Goal: Task Accomplishment & Management: Complete application form

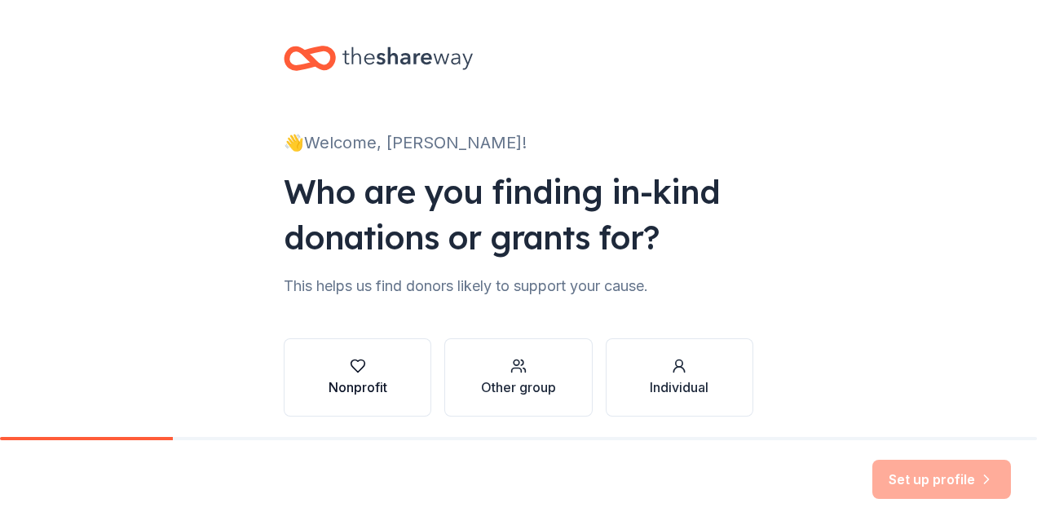
click at [331, 368] on div "button" at bounding box center [357, 366] width 59 height 16
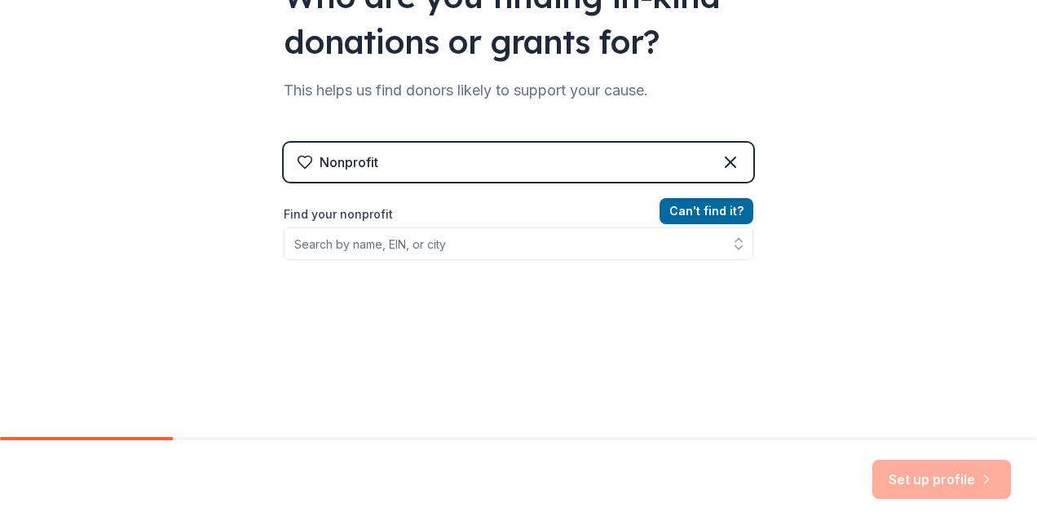
scroll to position [228, 0]
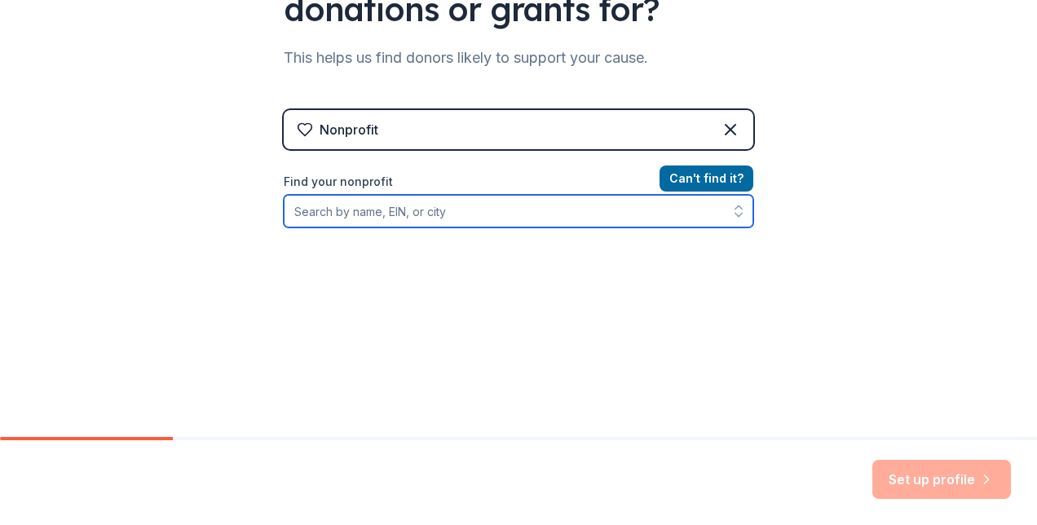
click at [626, 209] on input "Find your nonprofit" at bounding box center [518, 211] width 469 height 33
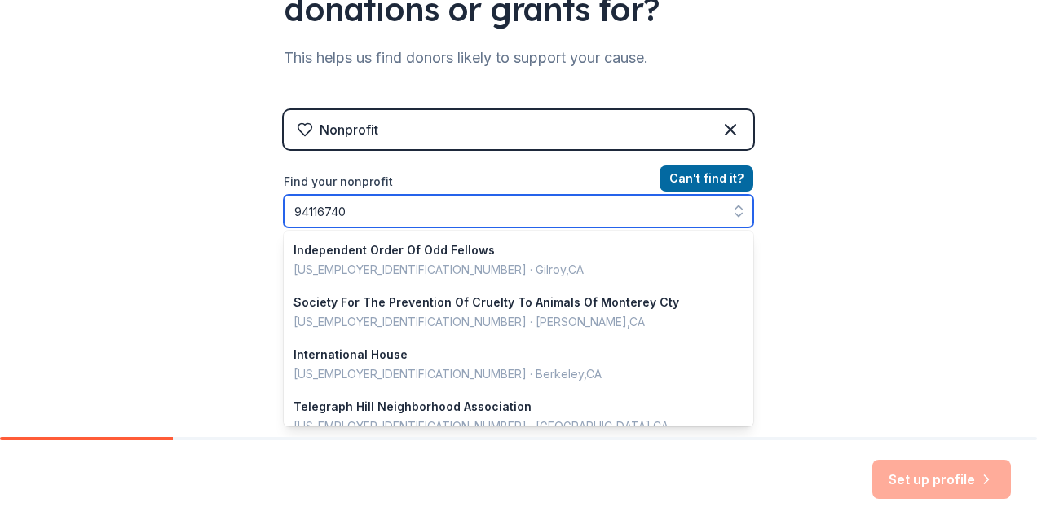
type input "941167402"
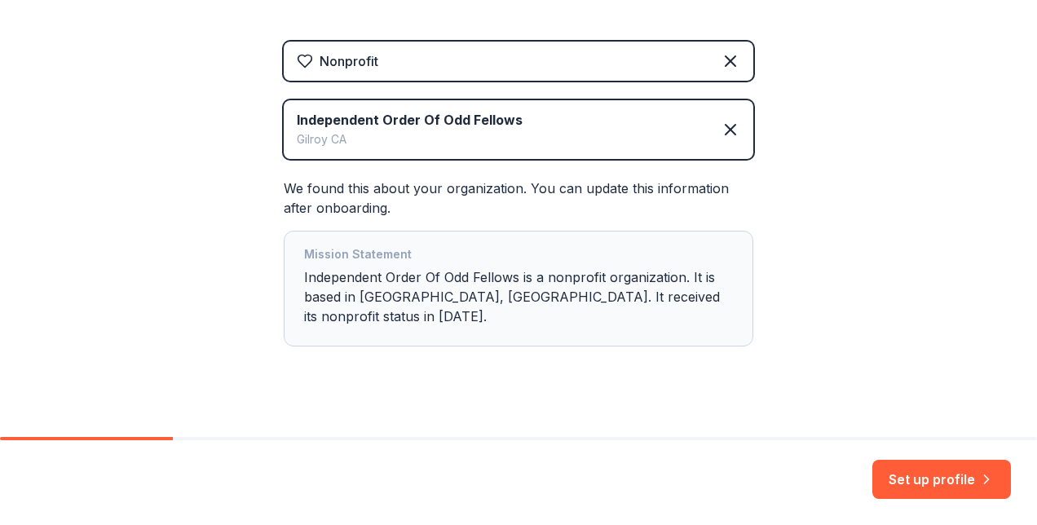
scroll to position [297, 0]
click at [935, 483] on button "Set up profile" at bounding box center [941, 479] width 139 height 39
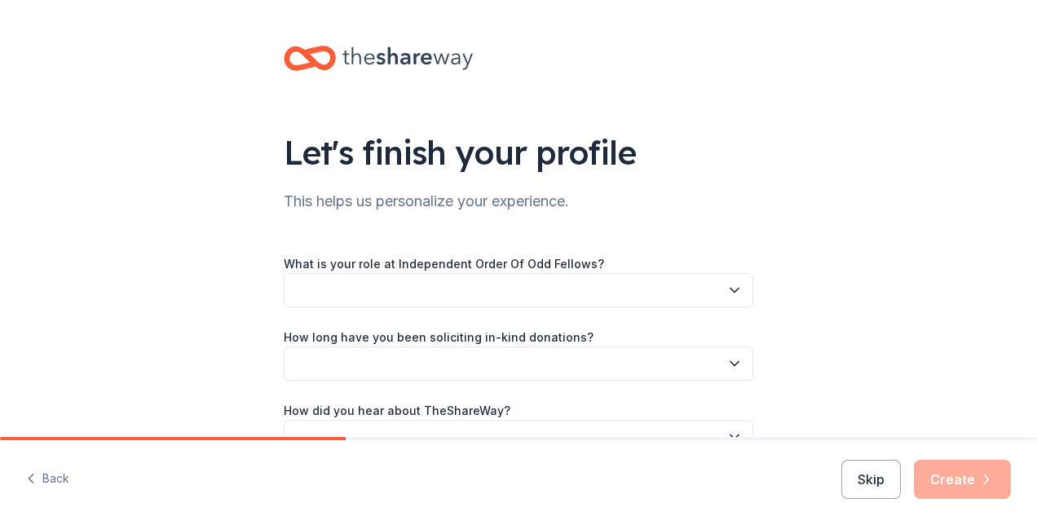
click at [520, 293] on button "button" at bounding box center [518, 290] width 469 height 34
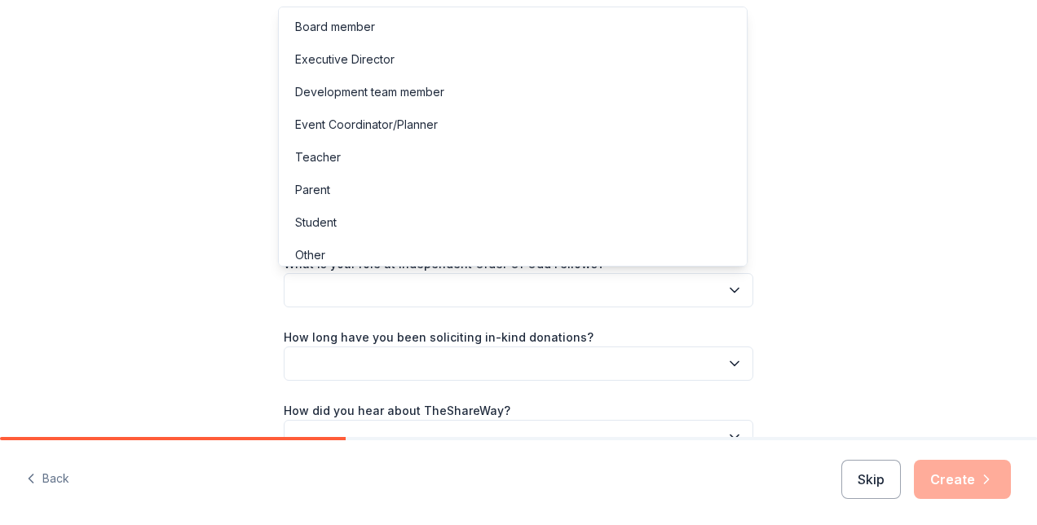
click at [520, 293] on button "button" at bounding box center [518, 290] width 469 height 34
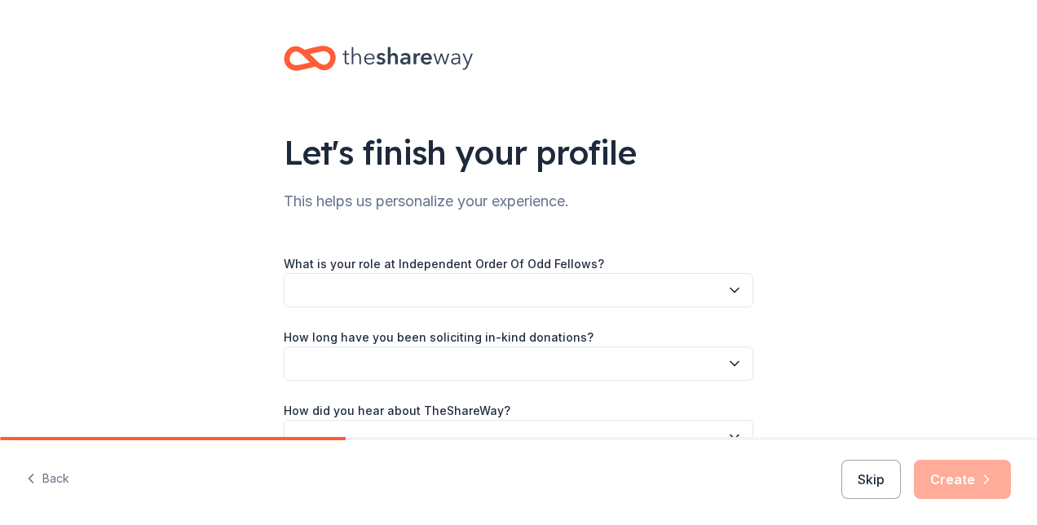
click at [520, 293] on button "button" at bounding box center [518, 290] width 469 height 34
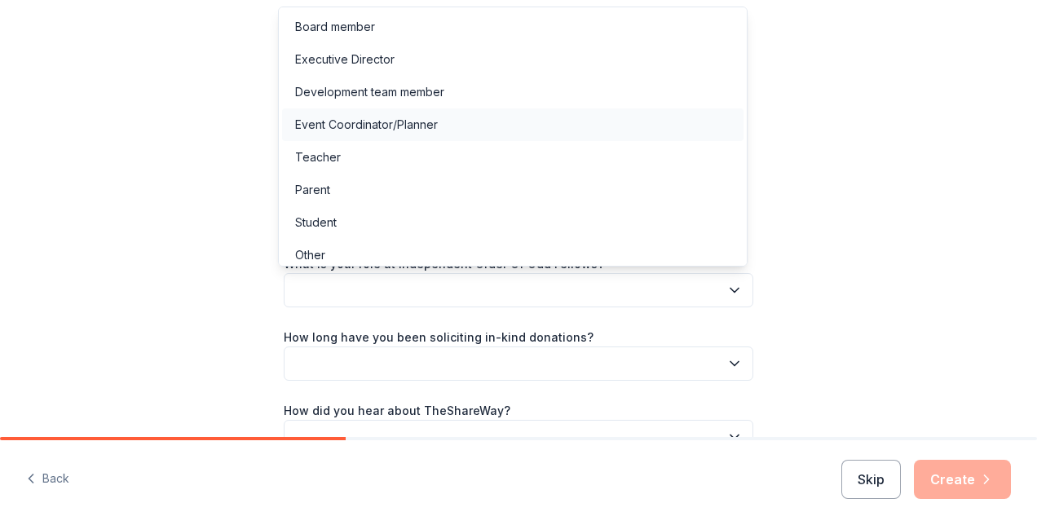
click at [366, 124] on div "Event Coordinator/Planner" at bounding box center [366, 125] width 143 height 20
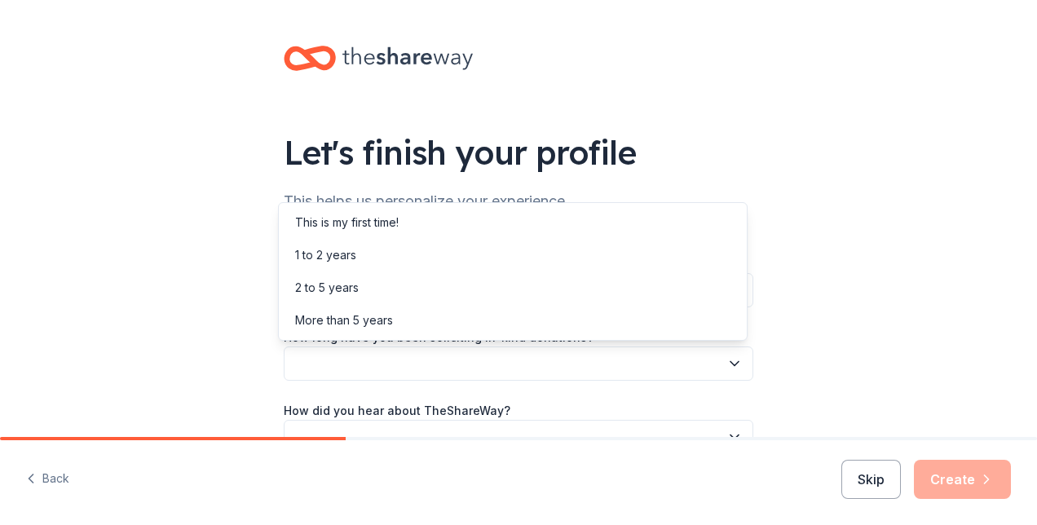
click at [698, 365] on button "button" at bounding box center [518, 363] width 469 height 34
click at [483, 219] on div "This is my first time!" at bounding box center [512, 222] width 461 height 33
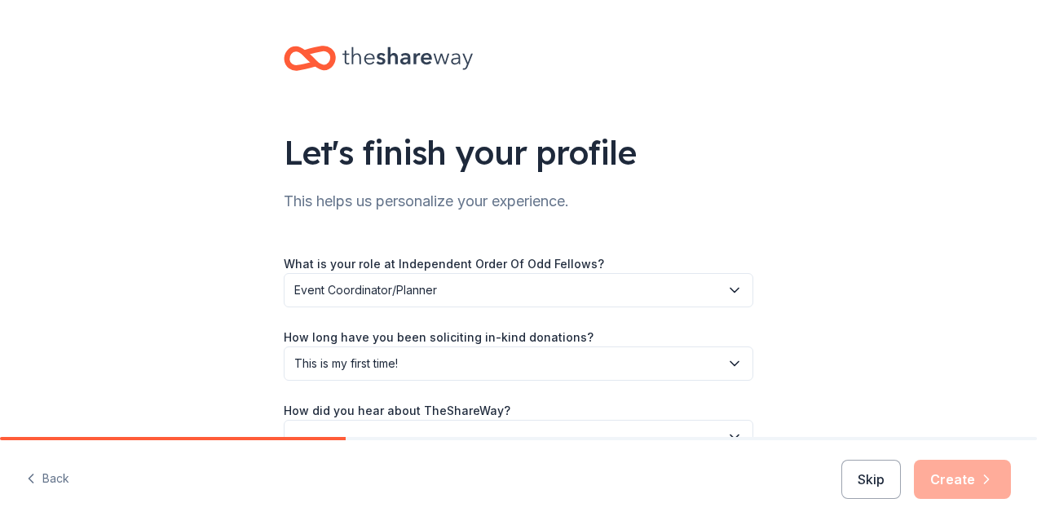
click at [588, 368] on span "This is my first time!" at bounding box center [506, 364] width 425 height 20
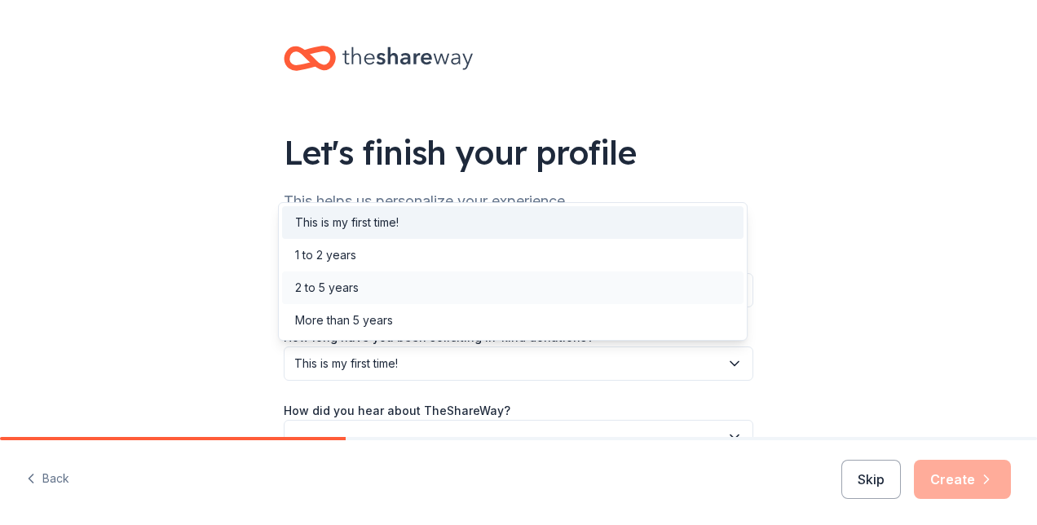
click at [380, 284] on div "2 to 5 years" at bounding box center [512, 287] width 461 height 33
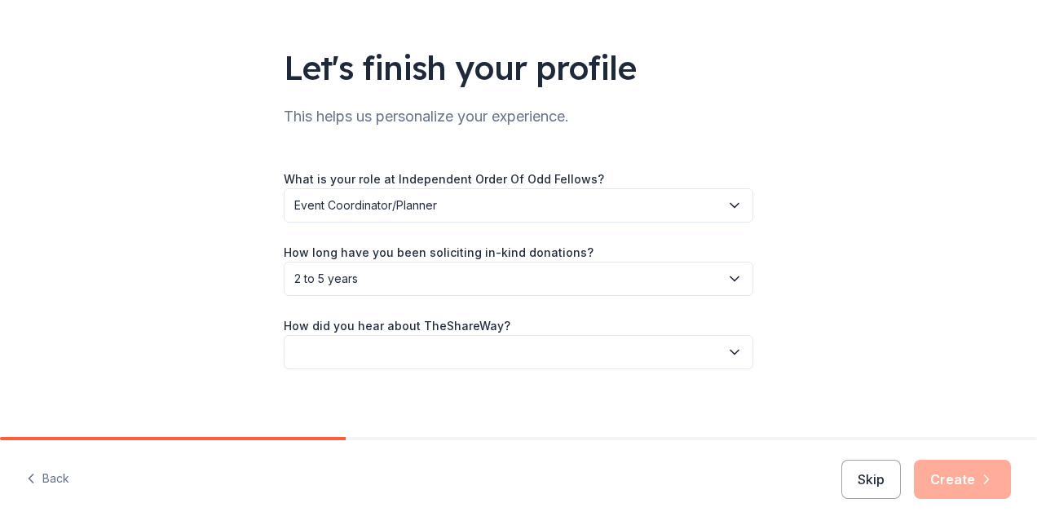
scroll to position [95, 0]
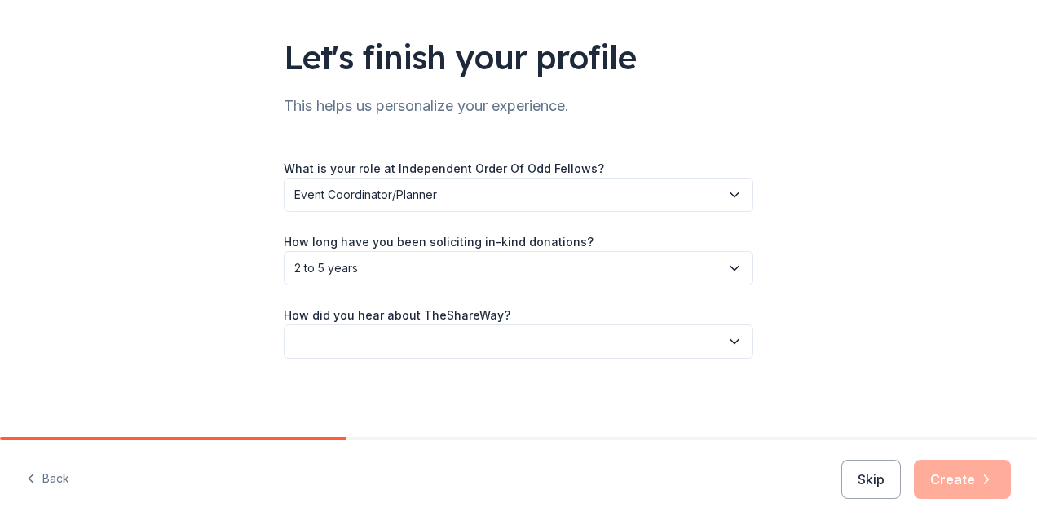
click at [464, 319] on label "How did you hear about TheShareWay?" at bounding box center [397, 315] width 227 height 16
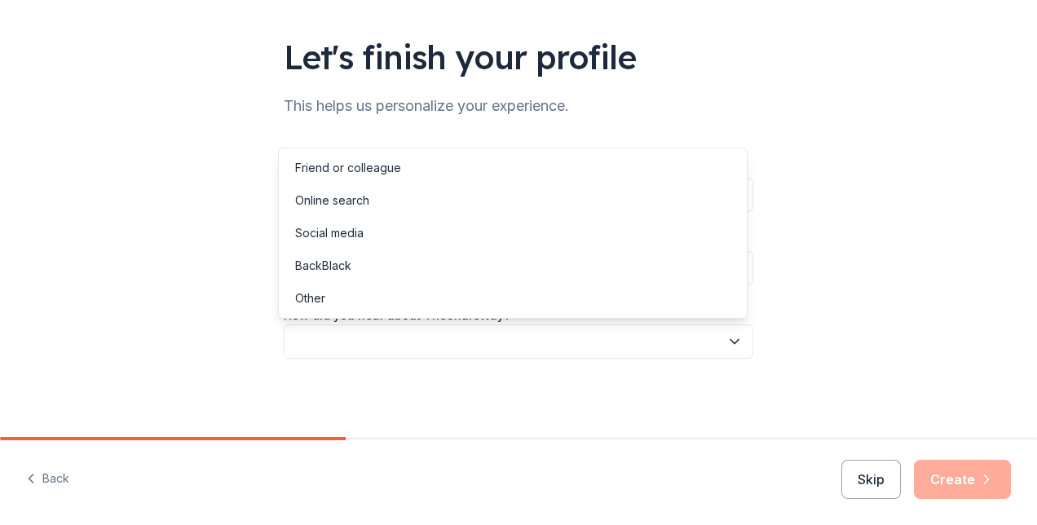
click at [464, 336] on button "button" at bounding box center [518, 341] width 469 height 34
click at [350, 197] on div "Online search" at bounding box center [332, 201] width 74 height 20
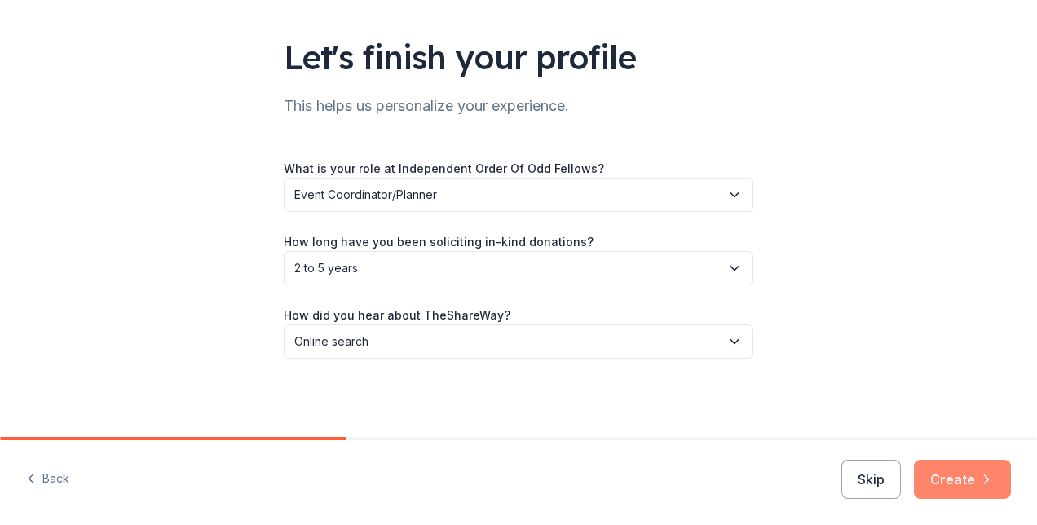
click at [975, 479] on button "Create" at bounding box center [961, 479] width 97 height 39
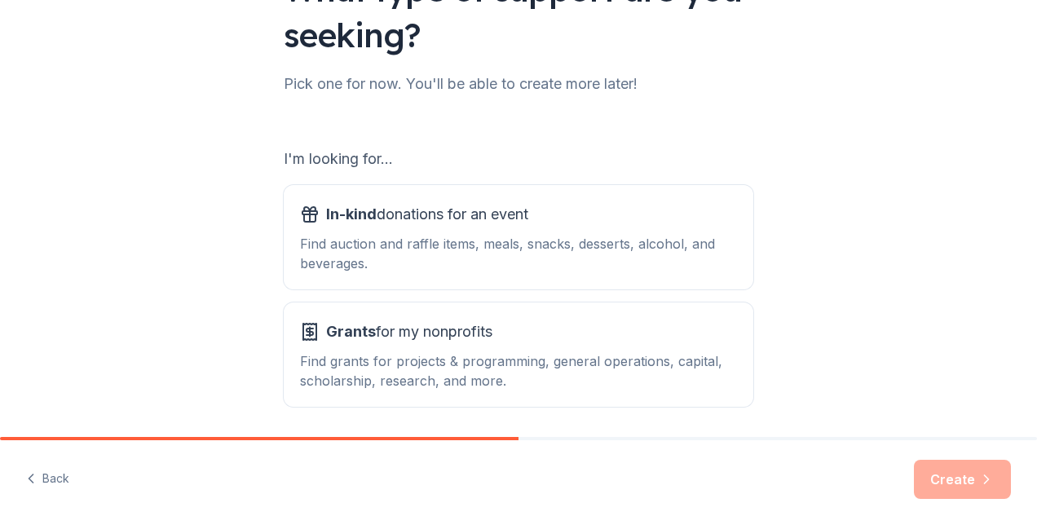
scroll to position [196, 0]
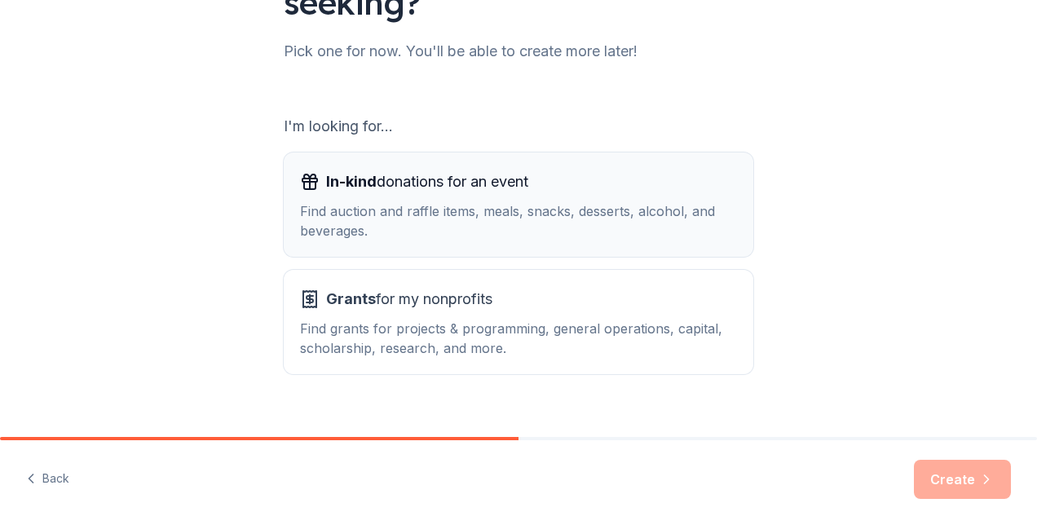
click at [521, 190] on span "In-kind donations for an event" at bounding box center [427, 182] width 202 height 26
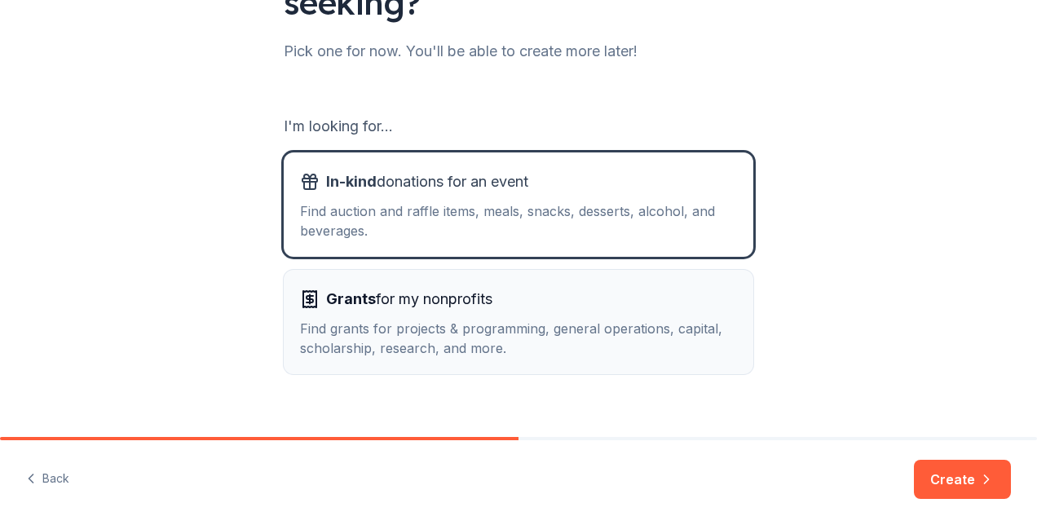
click at [482, 307] on span "Grants for my nonprofits" at bounding box center [409, 299] width 166 height 26
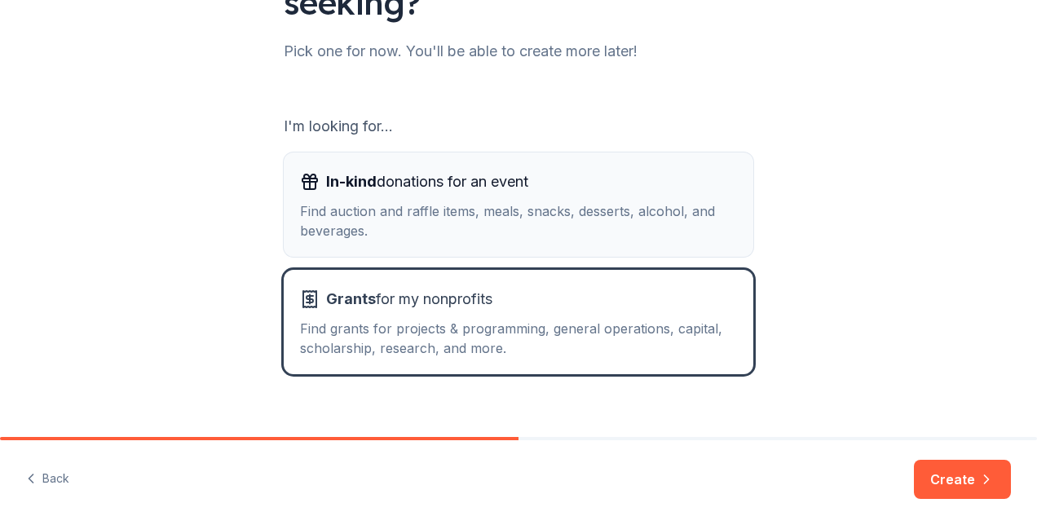
click at [487, 236] on div "Find auction and raffle items, meals, snacks, desserts, alcohol, and beverages." at bounding box center [518, 220] width 437 height 39
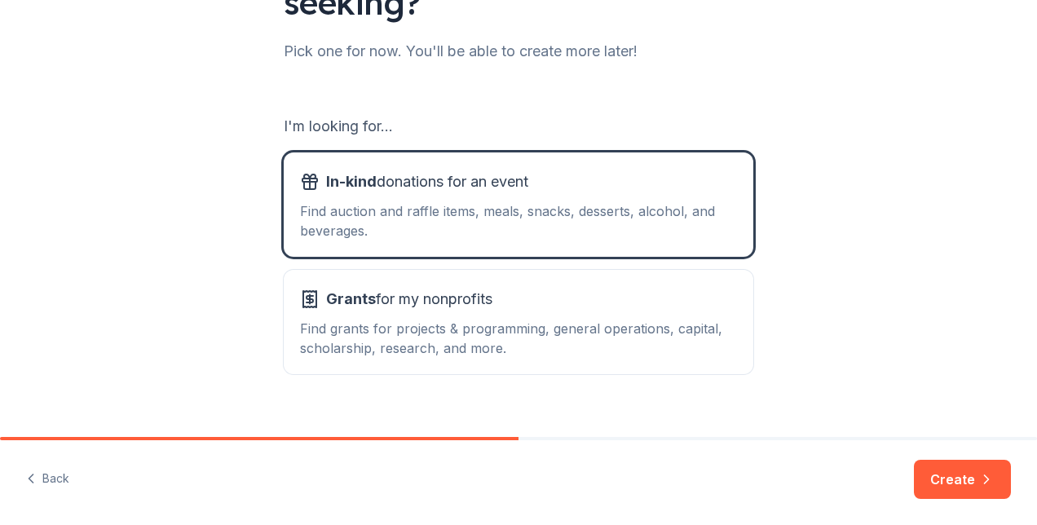
scroll to position [221, 0]
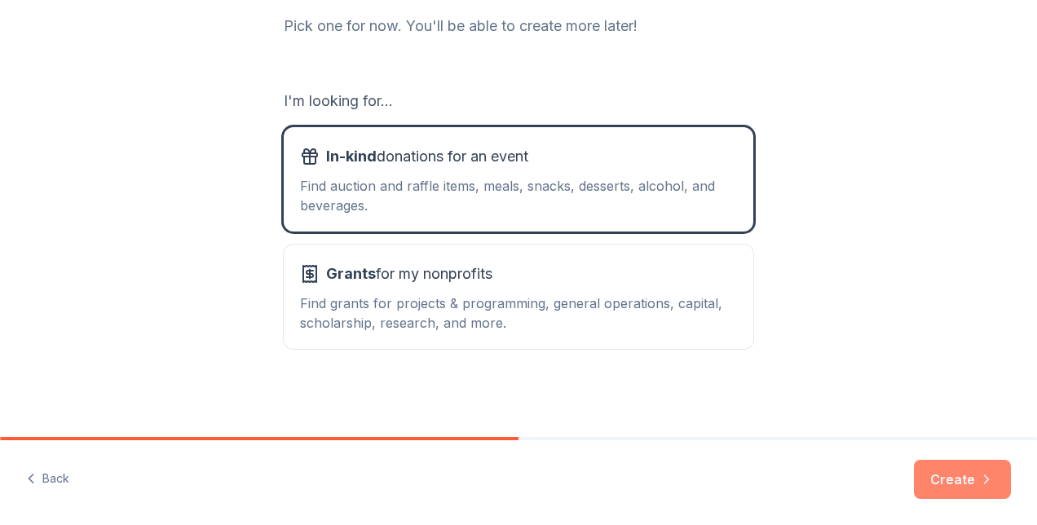
click at [975, 478] on button "Create" at bounding box center [961, 479] width 97 height 39
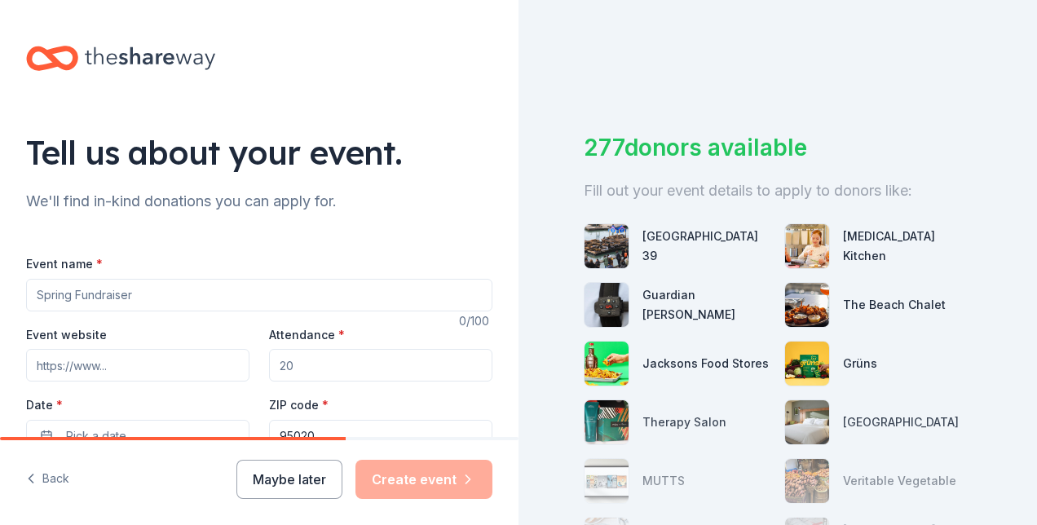
click at [196, 293] on input "Event name *" at bounding box center [259, 295] width 466 height 33
type input "22nd Annual Festival of Trees"
click at [121, 355] on input "Event website" at bounding box center [137, 365] width 223 height 33
click at [195, 366] on input "Event website" at bounding box center [137, 365] width 223 height 33
paste input "[URL][DOMAIN_NAME]"
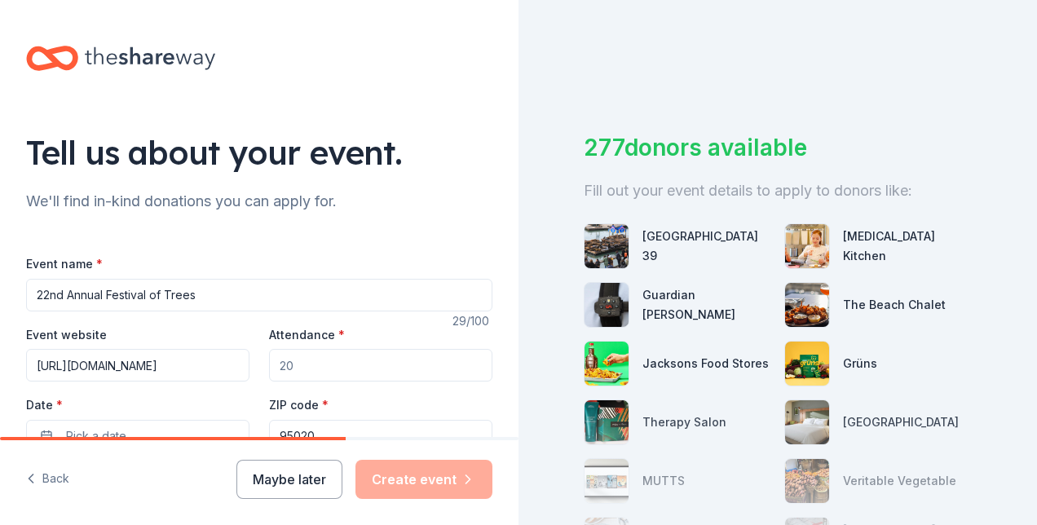
scroll to position [0, 31]
type input "[URL][DOMAIN_NAME]"
click at [357, 368] on input "Attendance *" at bounding box center [380, 365] width 223 height 33
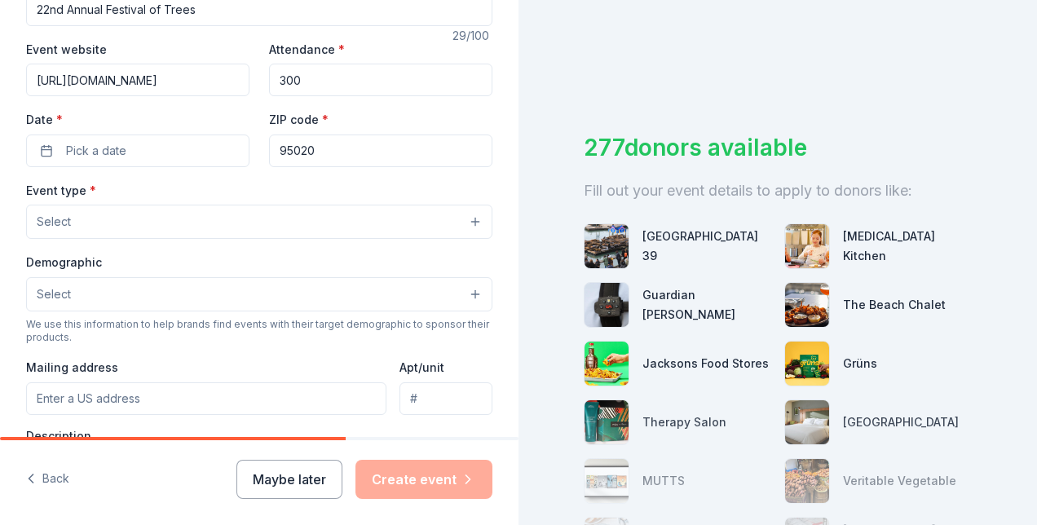
scroll to position [293, 0]
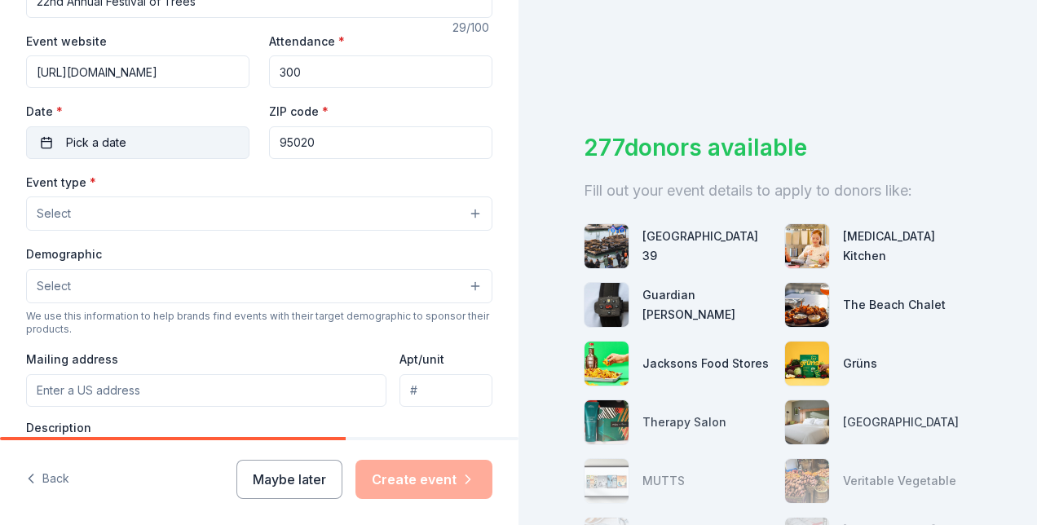
type input "300"
click at [110, 149] on span "Pick a date" at bounding box center [96, 143] width 60 height 20
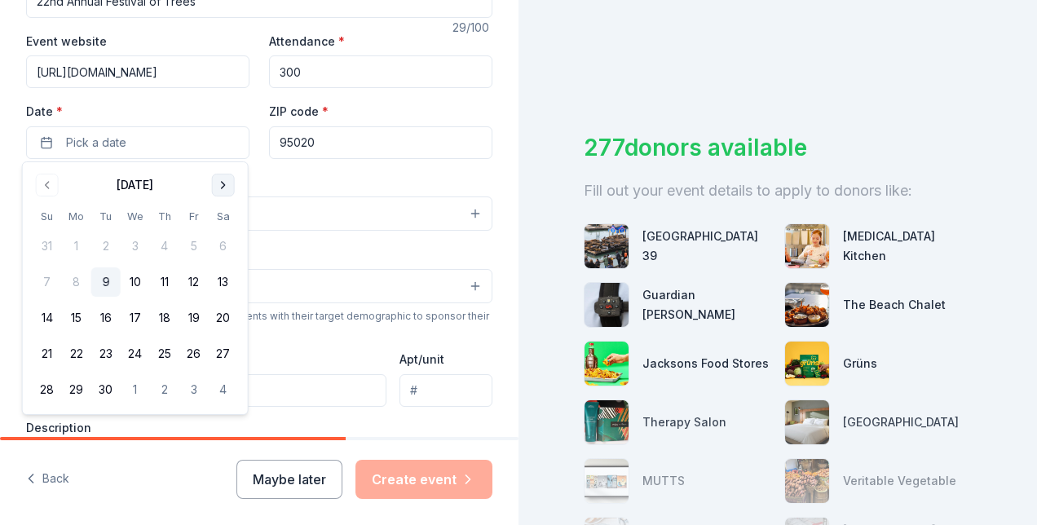
click at [220, 194] on button "Go to next month" at bounding box center [223, 185] width 23 height 23
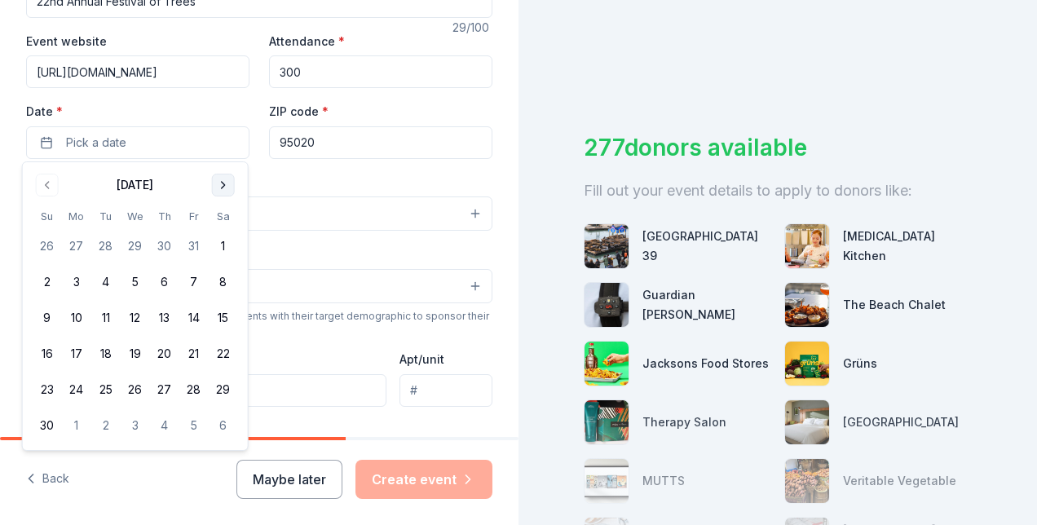
click at [220, 193] on button "Go to next month" at bounding box center [223, 185] width 23 height 23
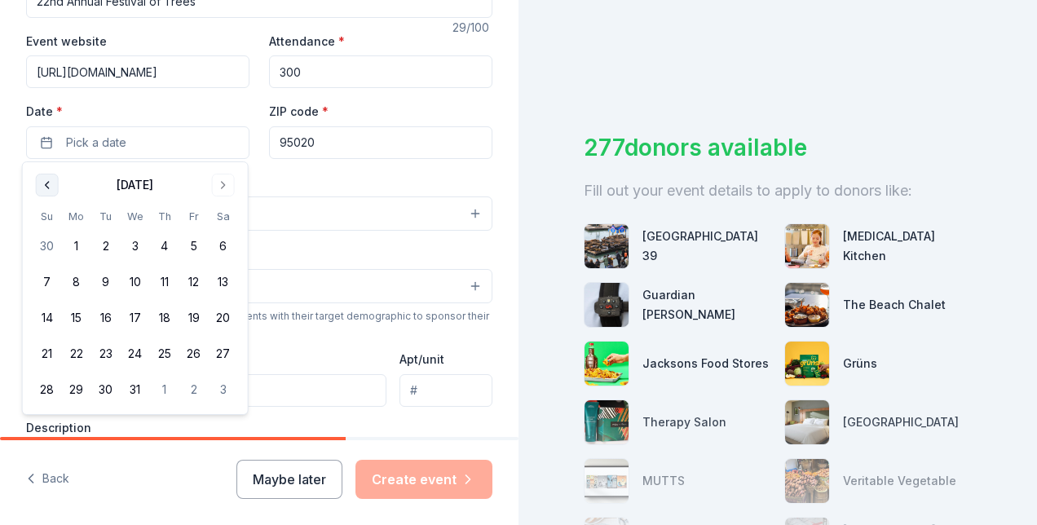
click at [46, 183] on button "Go to previous month" at bounding box center [47, 185] width 23 height 23
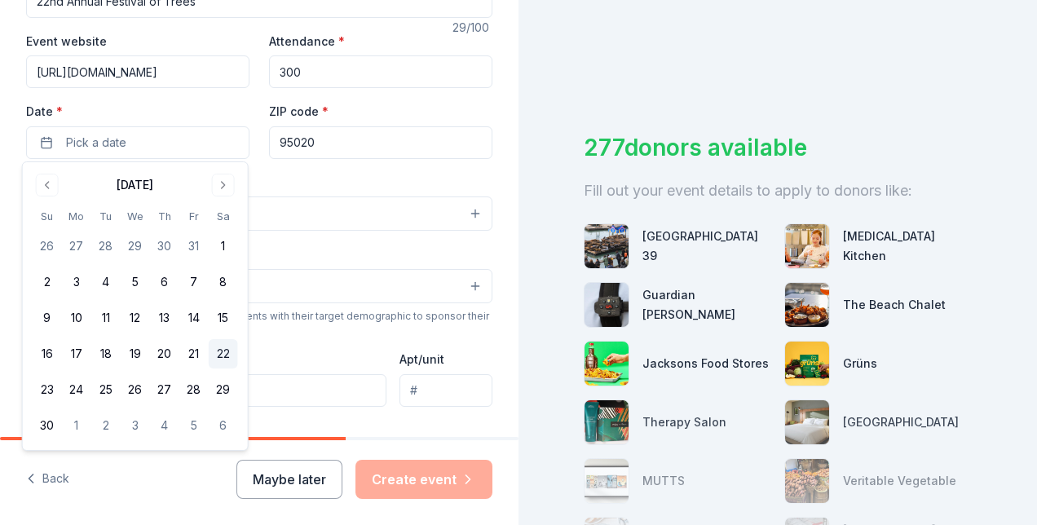
click at [227, 347] on button "22" at bounding box center [223, 353] width 29 height 29
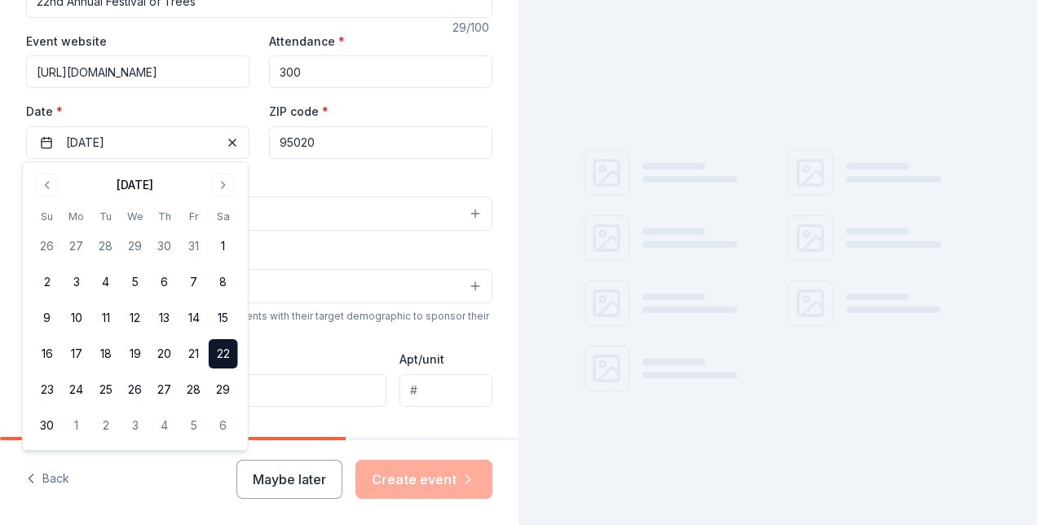
click at [358, 147] on input "95020" at bounding box center [380, 142] width 223 height 33
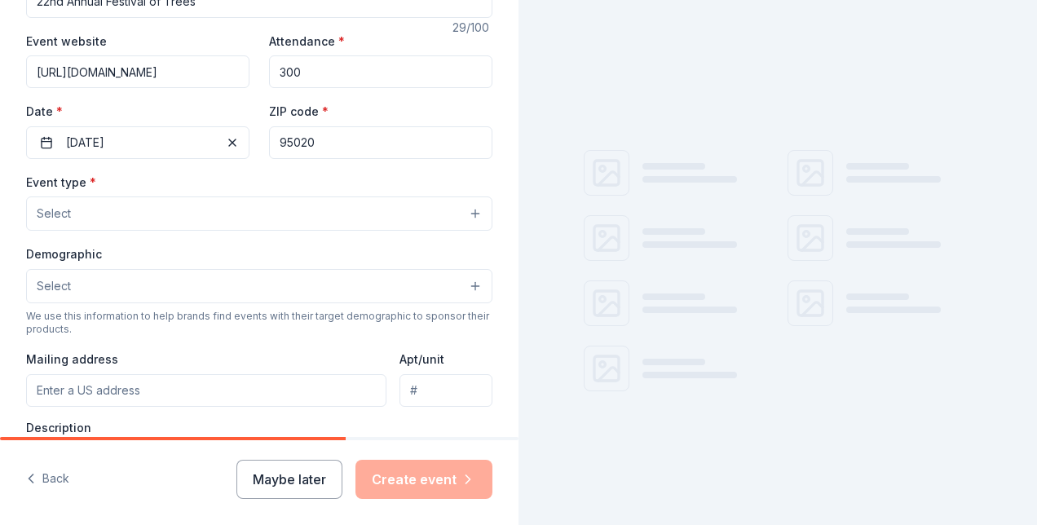
click at [358, 147] on input "95020" at bounding box center [380, 142] width 223 height 33
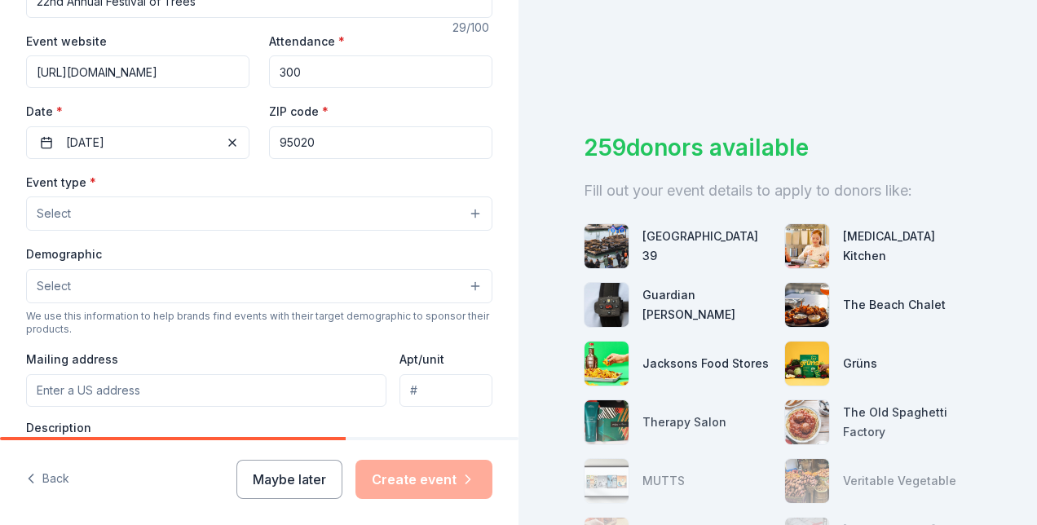
click at [358, 147] on input "95020" at bounding box center [380, 142] width 223 height 33
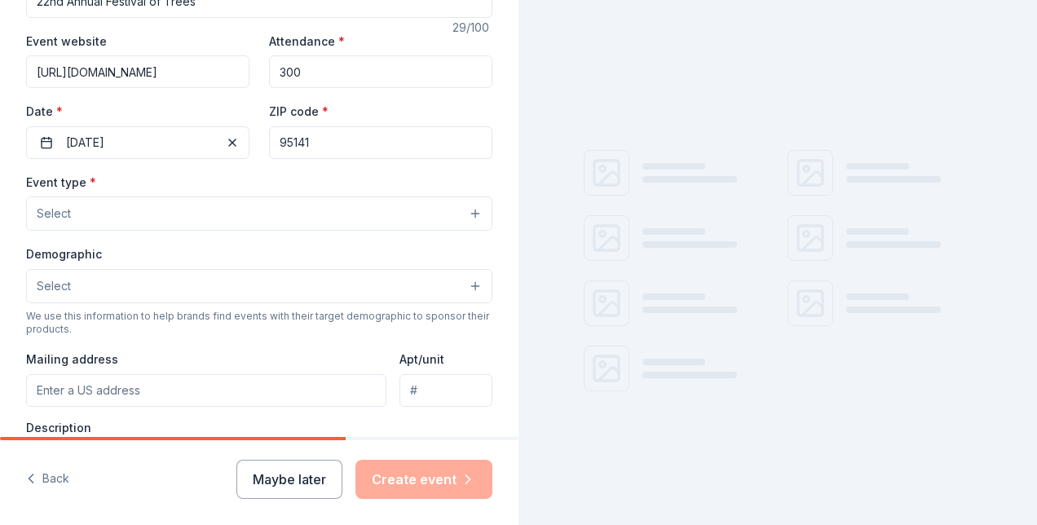
type input "95141"
click at [174, 217] on button "Select" at bounding box center [259, 213] width 466 height 34
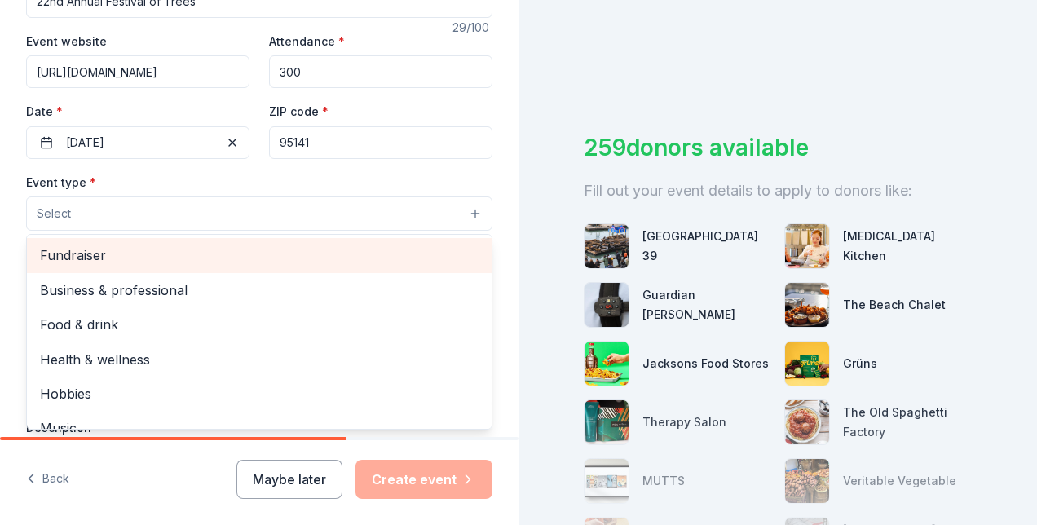
click at [135, 248] on span "Fundraiser" at bounding box center [259, 254] width 438 height 21
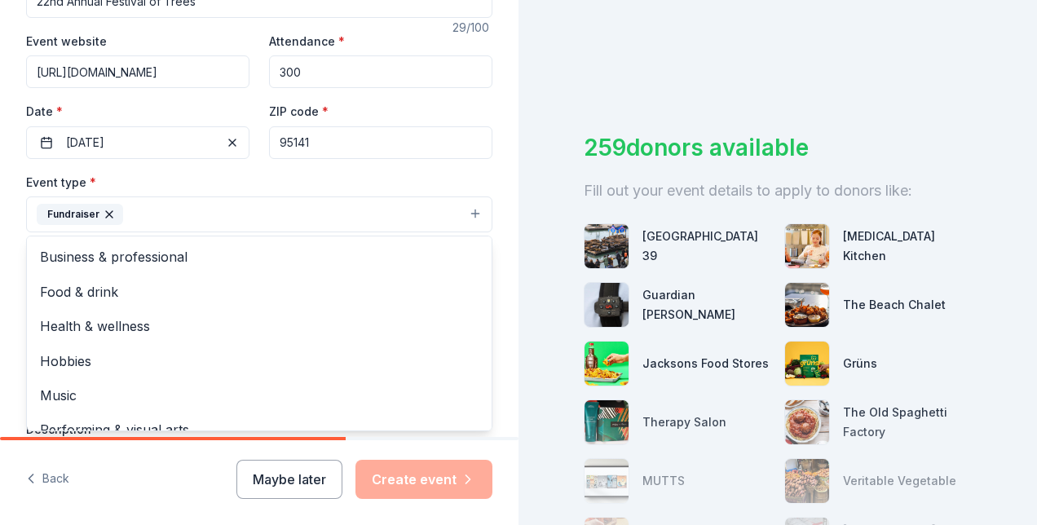
click at [442, 175] on div "Event type * Fundraiser Business & professional Food & drink Health & wellness …" at bounding box center [259, 202] width 466 height 61
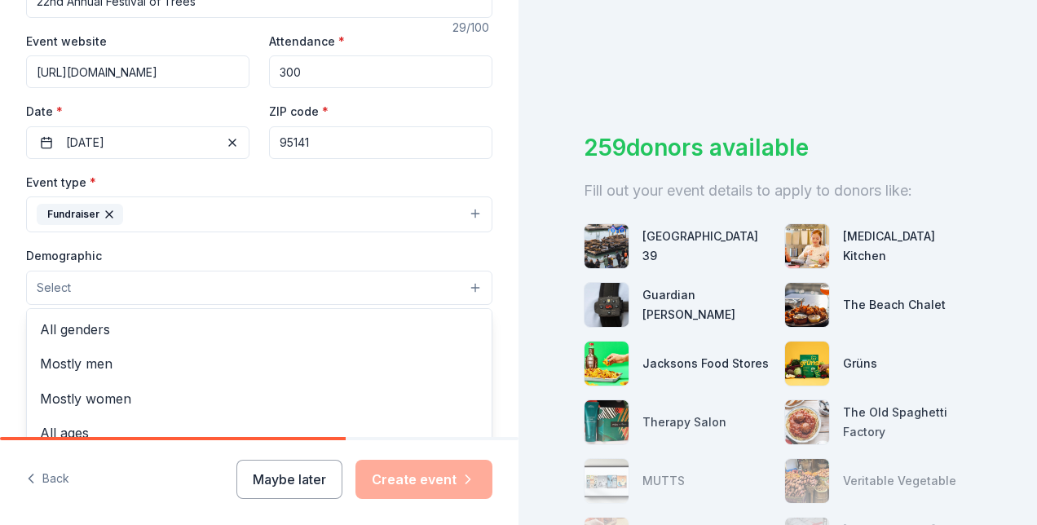
click at [254, 288] on button "Select" at bounding box center [259, 288] width 466 height 34
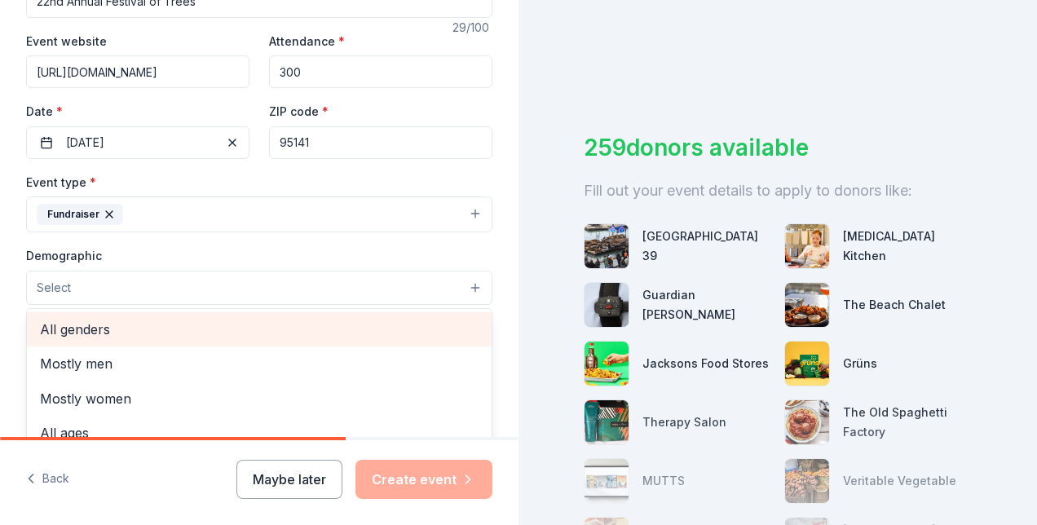
click at [103, 323] on span "All genders" at bounding box center [259, 329] width 438 height 21
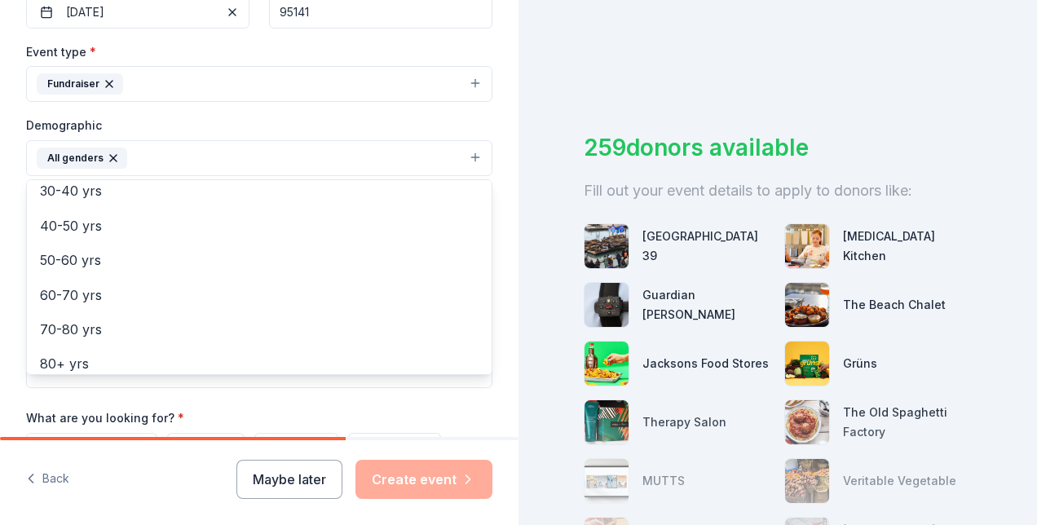
scroll to position [227, 0]
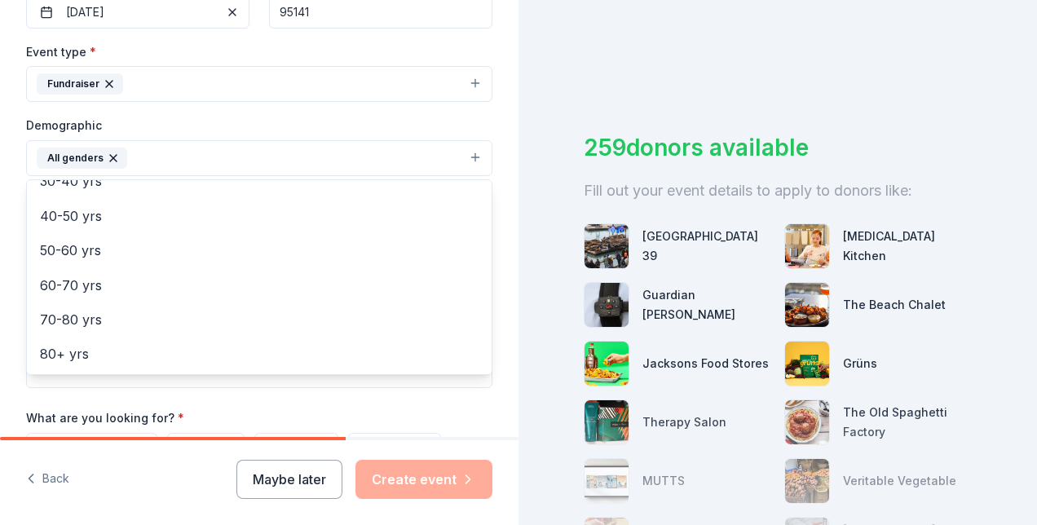
click at [495, 368] on div "Tell us about your event. We'll find in-kind donations you can apply for. Event…" at bounding box center [259, 120] width 518 height 1088
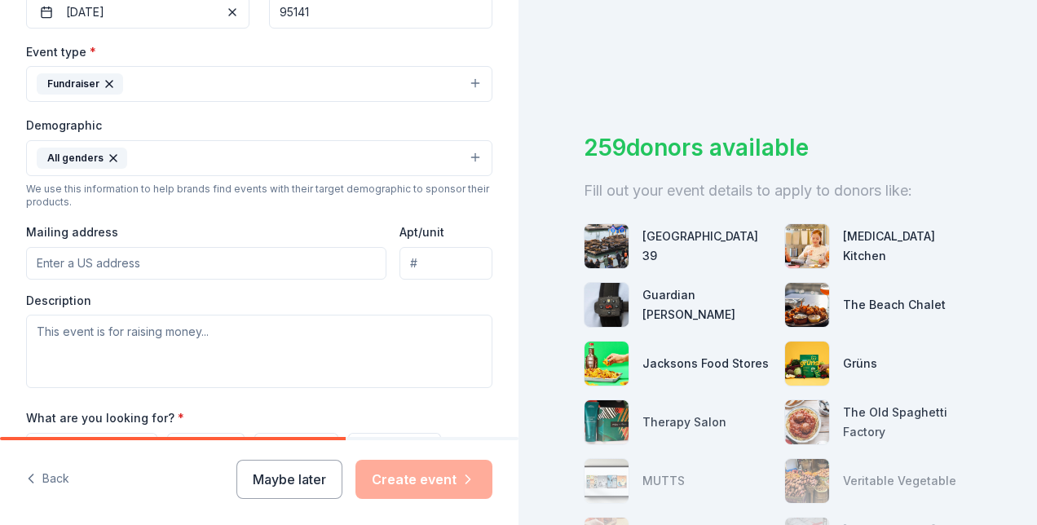
click at [81, 263] on input "Mailing address" at bounding box center [206, 263] width 360 height 33
type input "[STREET_ADDRESS]. 95020"
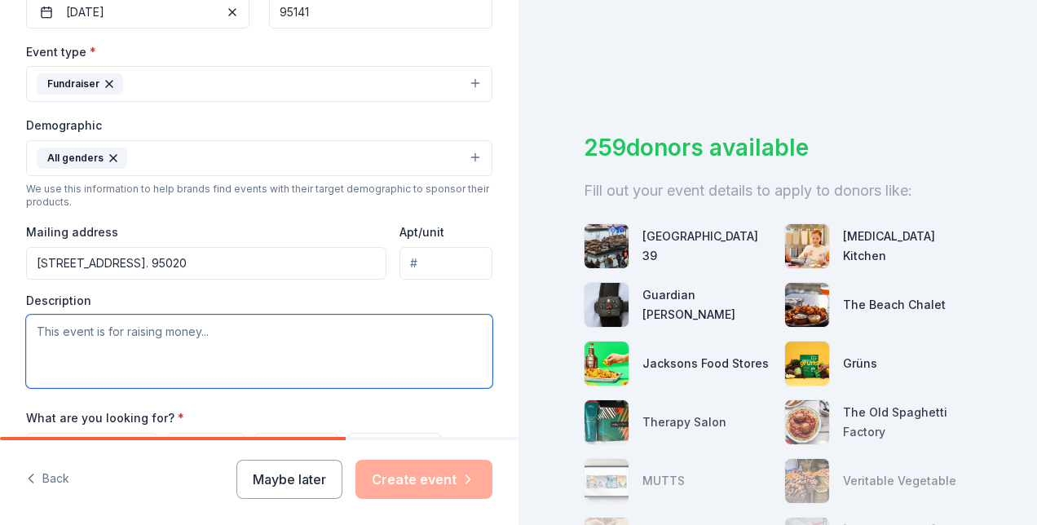
click at [184, 329] on textarea at bounding box center [259, 351] width 466 height 73
click at [150, 329] on textarea "To enrich screen reader interactions, please activate Accessibility in Grammarl…" at bounding box center [259, 351] width 466 height 73
paste textarea "[PERSON_NAME] Children's Services will hold its 17th Annual Festival of Trees G…"
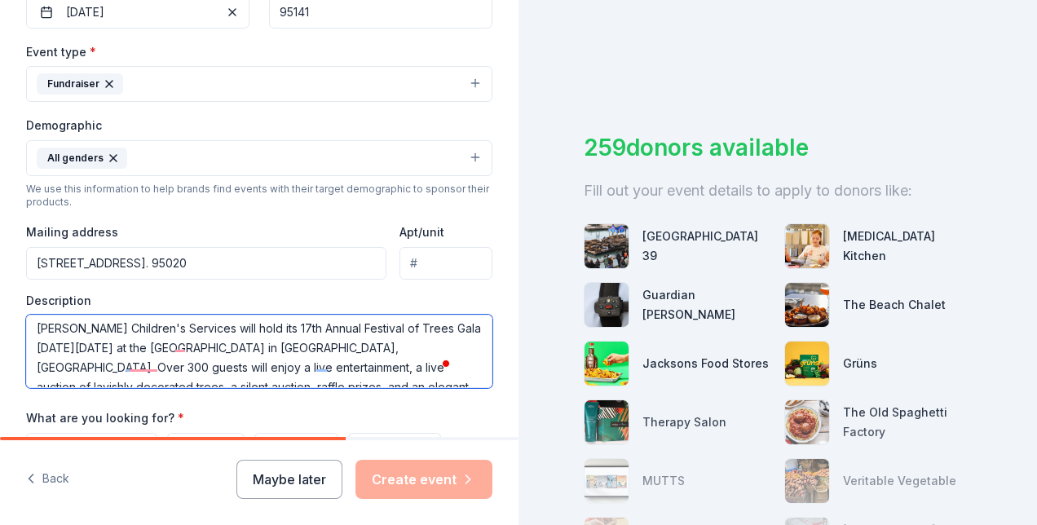
scroll to position [0, 0]
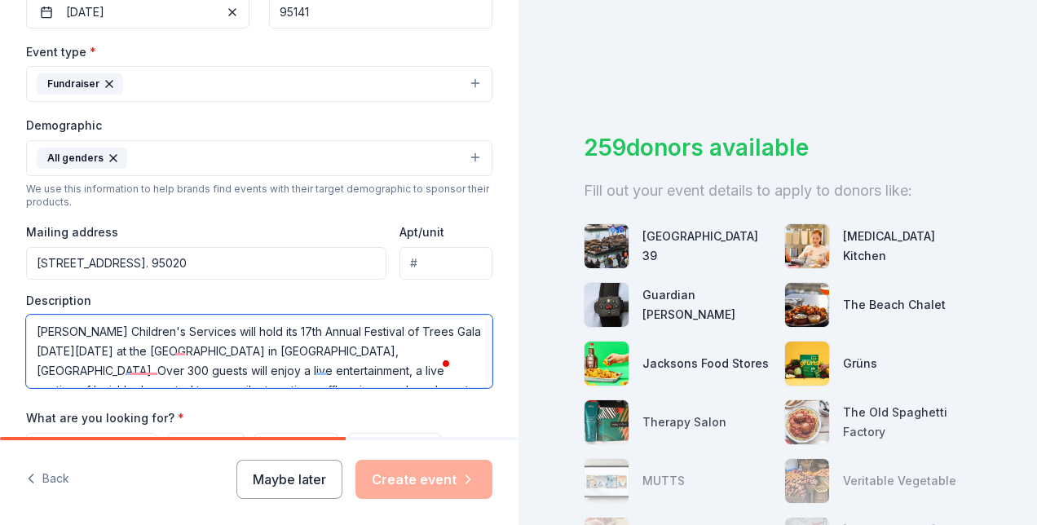
click at [280, 328] on textarea "[PERSON_NAME] Children's Services will hold its 17th Annual Festival of Trees G…" at bounding box center [259, 351] width 466 height 73
click at [187, 346] on textarea "[PERSON_NAME] Children's Services will hold its 22nd Annual Festival of Trees G…" at bounding box center [259, 351] width 466 height 73
click at [396, 348] on textarea "[PERSON_NAME] Children's Services will hold its 22nd Annual Festival of Trees G…" at bounding box center [259, 351] width 466 height 73
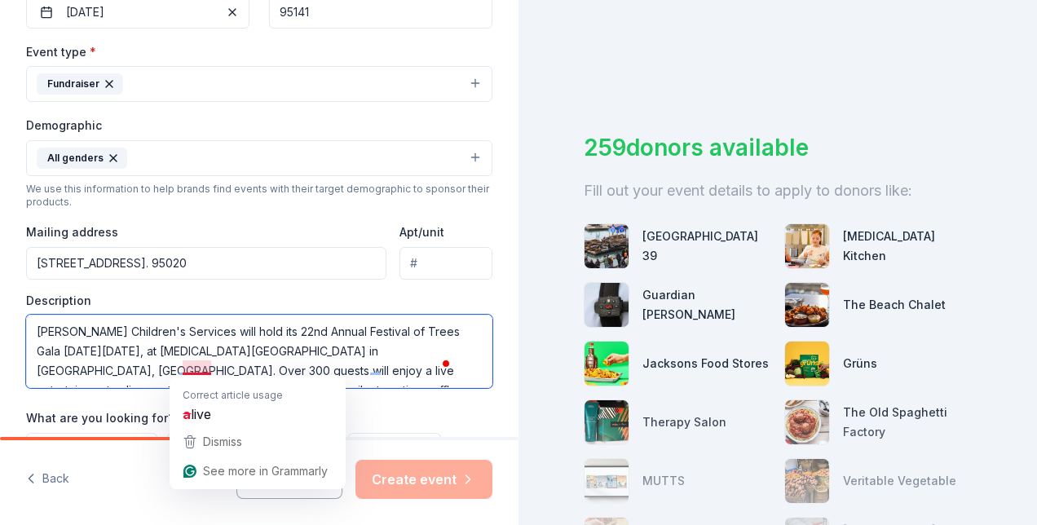
click at [187, 365] on textarea "[PERSON_NAME] Children's Services will hold its 22nd Annual Festival of Trees G…" at bounding box center [259, 351] width 466 height 73
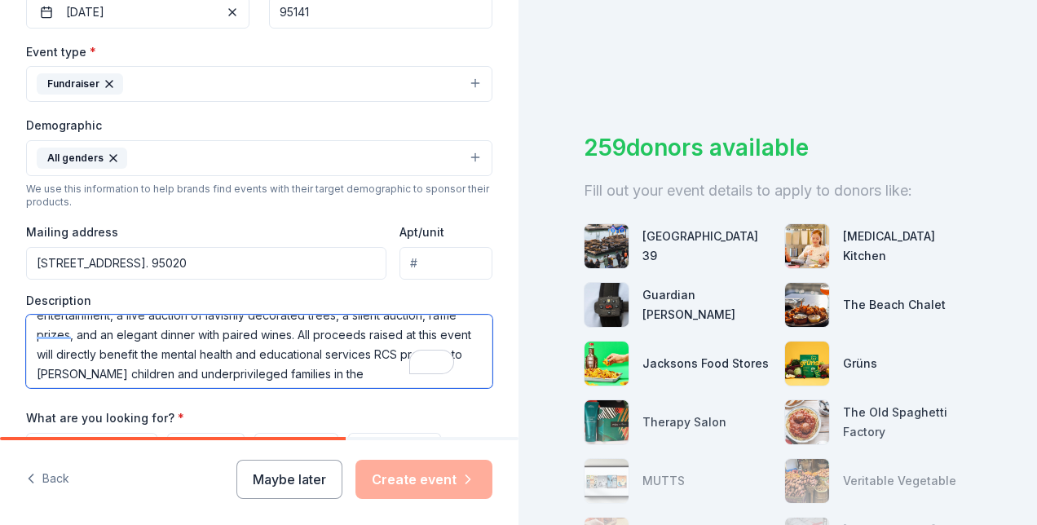
scroll to position [78, 0]
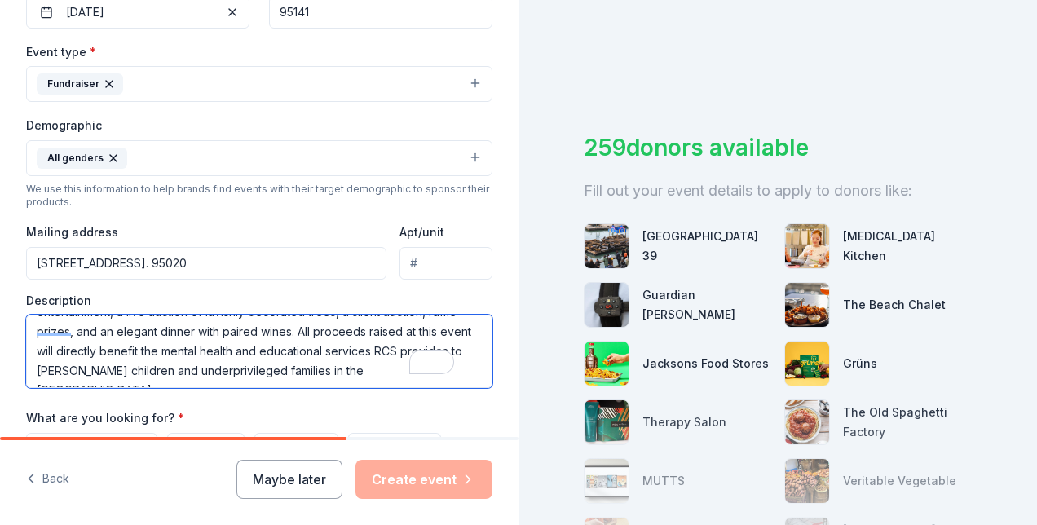
drag, startPoint x: 284, startPoint y: 362, endPoint x: 282, endPoint y: 346, distance: 16.4
click at [282, 346] on textarea "[PERSON_NAME] Children's Services will hold its 22nd Annual Festival of Trees G…" at bounding box center [259, 351] width 466 height 73
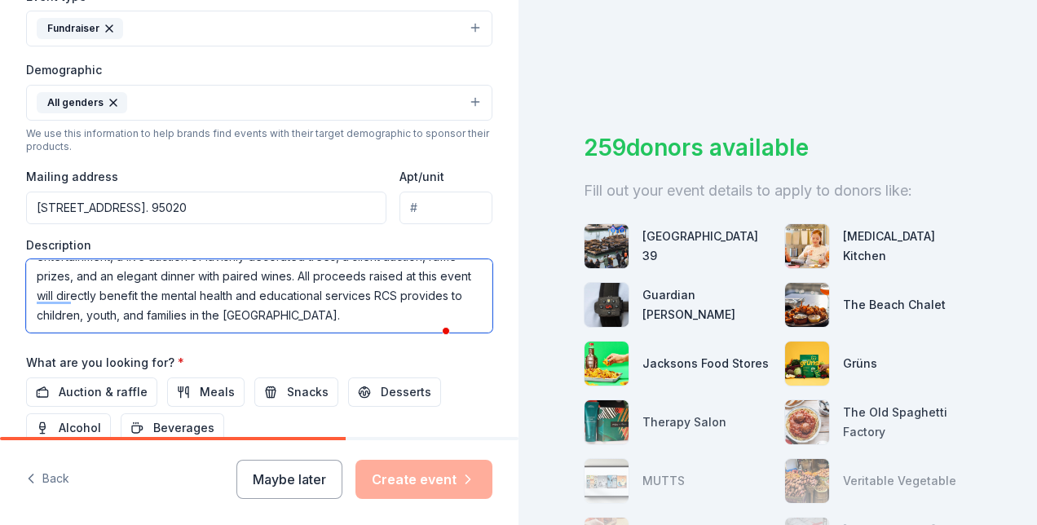
scroll to position [541, 0]
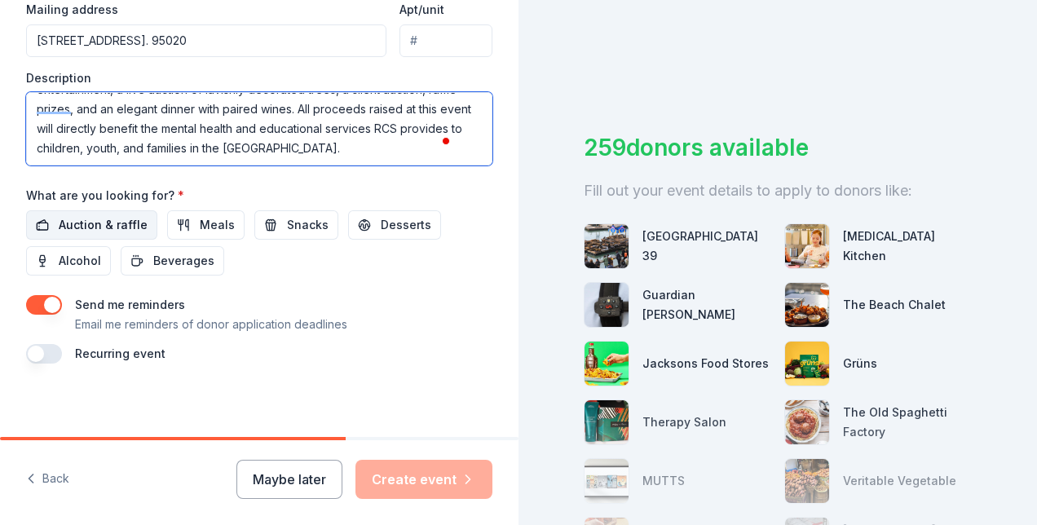
type textarea "[PERSON_NAME] Children's Services will hold its 22nd Annual Festival of Trees G…"
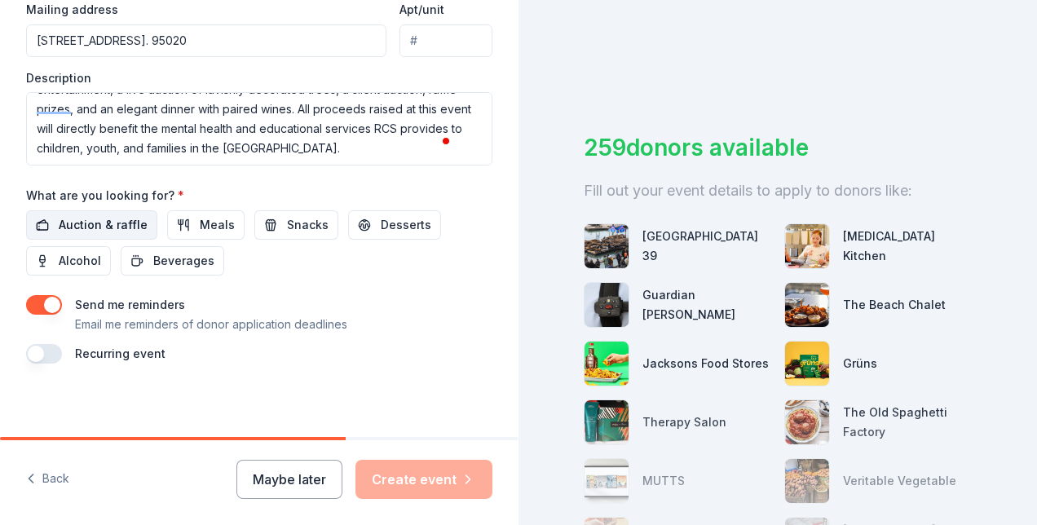
click at [127, 218] on span "Auction & raffle" at bounding box center [103, 225] width 89 height 20
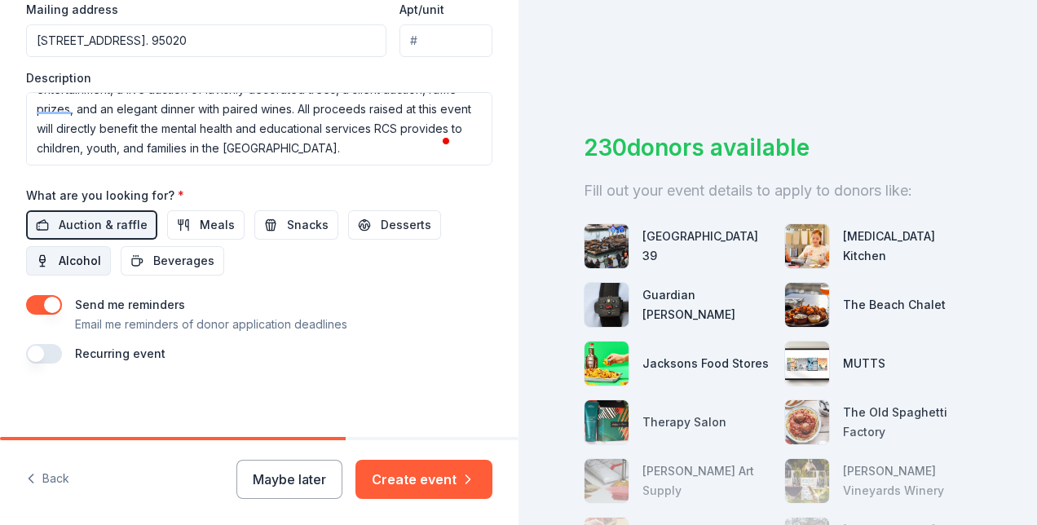
click at [90, 251] on span "Alcohol" at bounding box center [80, 261] width 42 height 20
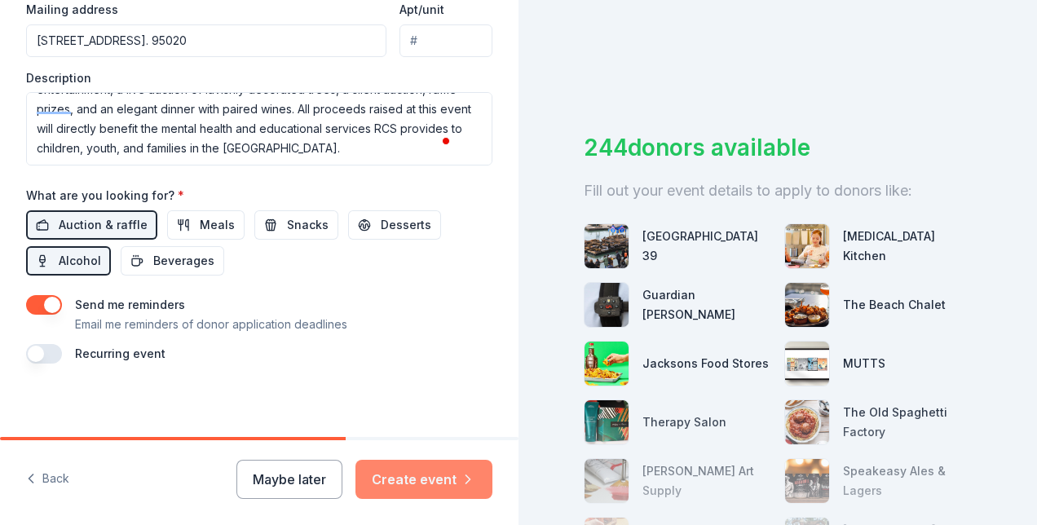
click at [460, 491] on button "Create event" at bounding box center [423, 479] width 137 height 39
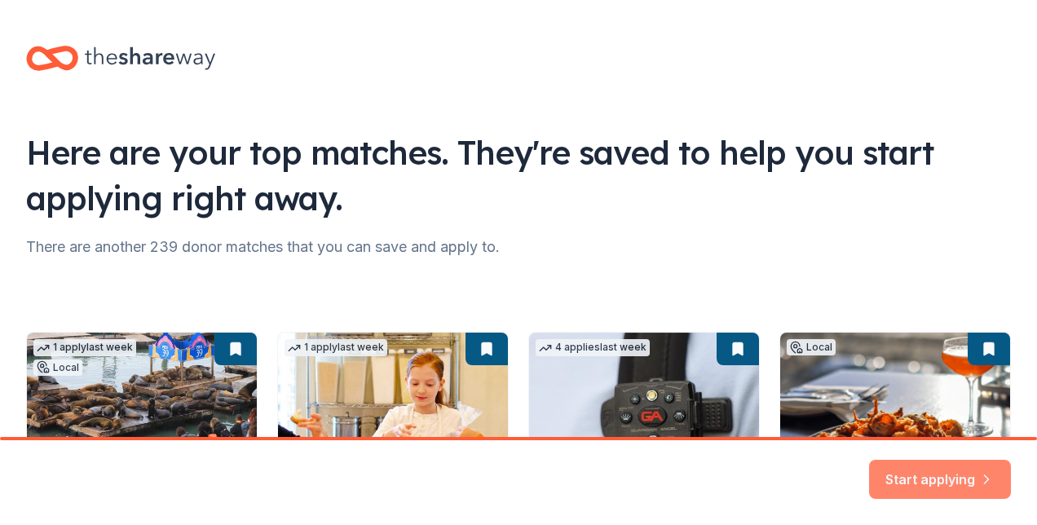
click at [884, 478] on button "Start applying" at bounding box center [940, 469] width 142 height 39
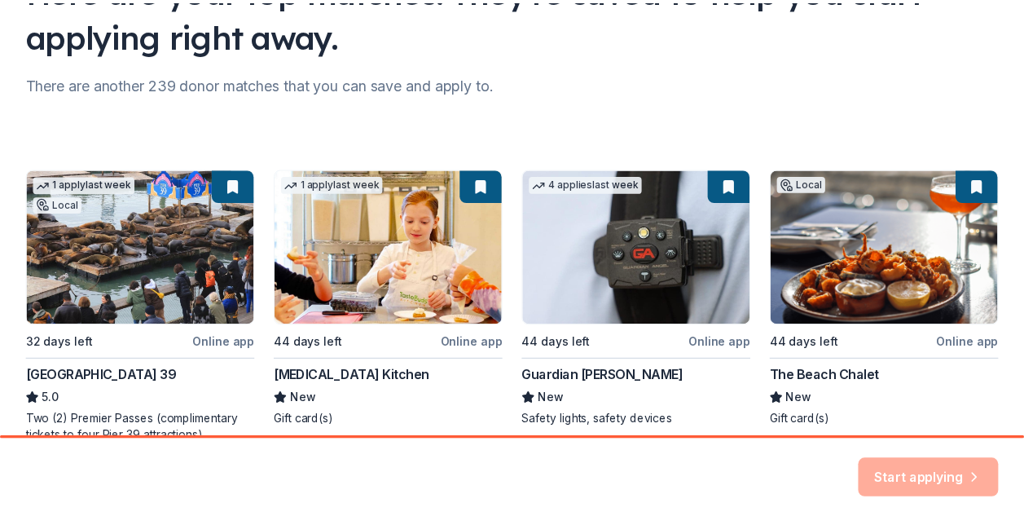
scroll to position [282, 0]
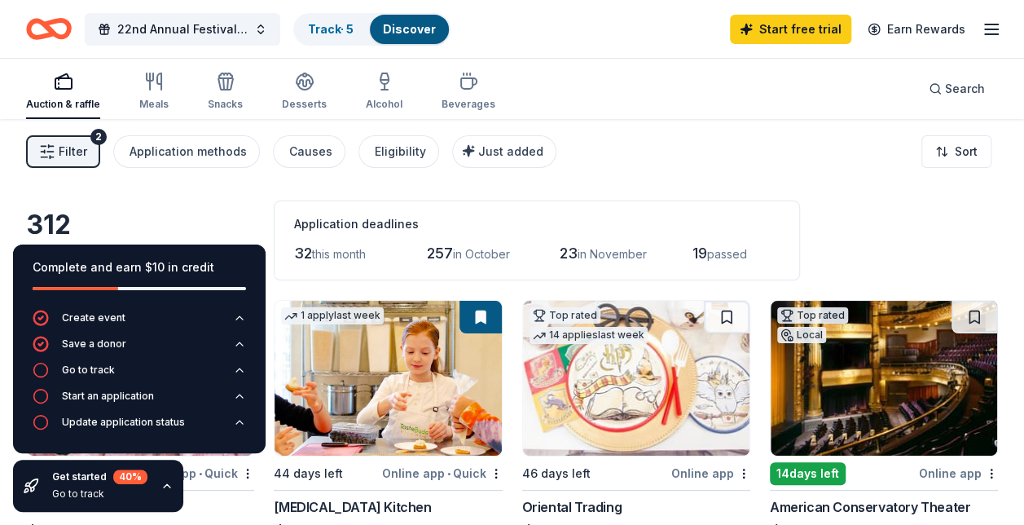
click at [728, 142] on div "Filter 2 Application methods Causes Eligibility Just added Sort" at bounding box center [512, 151] width 1024 height 65
click at [161, 481] on icon "button" at bounding box center [167, 485] width 13 height 13
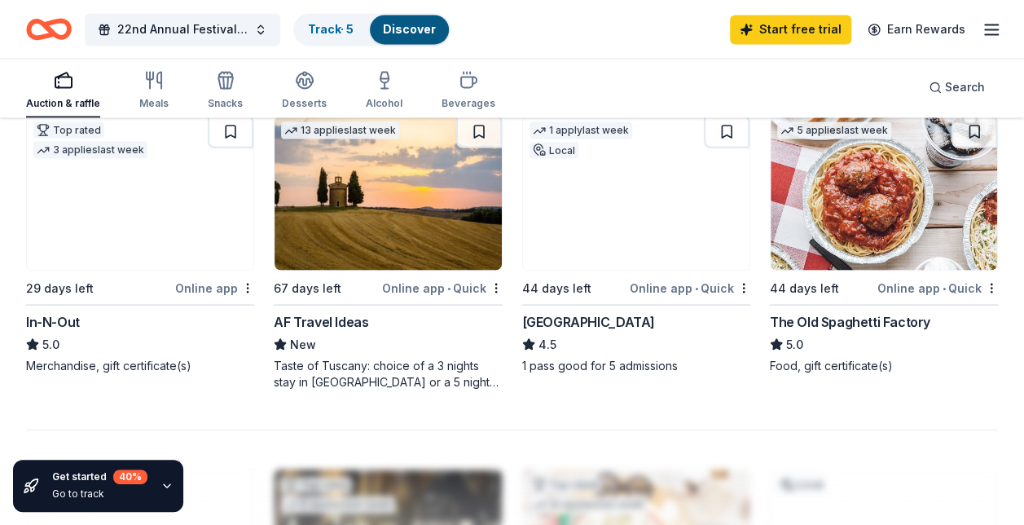
scroll to position [1465, 0]
